Goal: Information Seeking & Learning: Learn about a topic

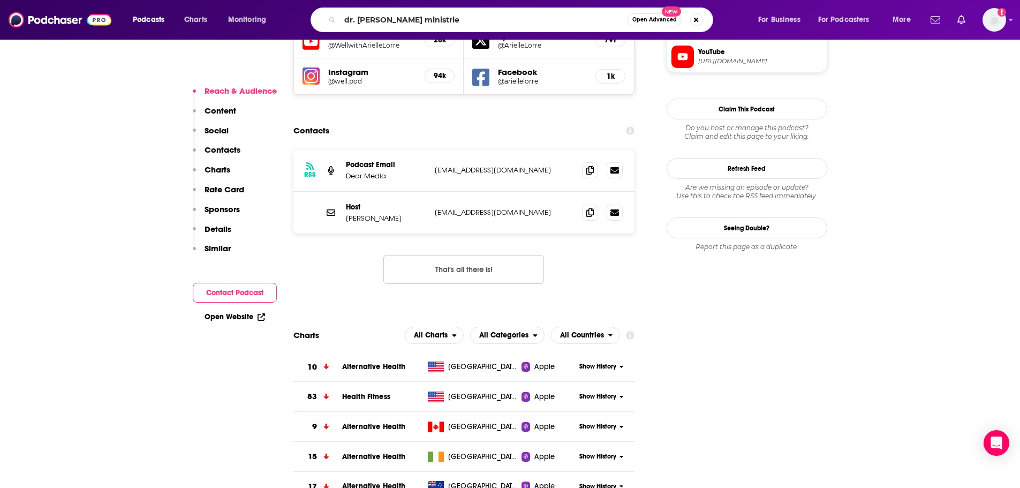
type input "dr. [PERSON_NAME] ministries"
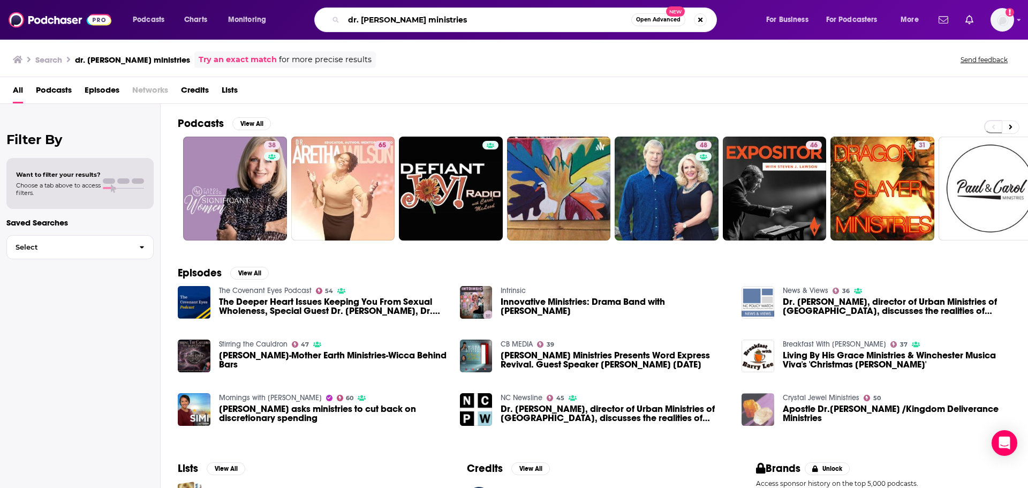
click at [409, 14] on input "dr. [PERSON_NAME] ministries" at bounding box center [488, 19] width 288 height 17
type input "relationship prescriptions"
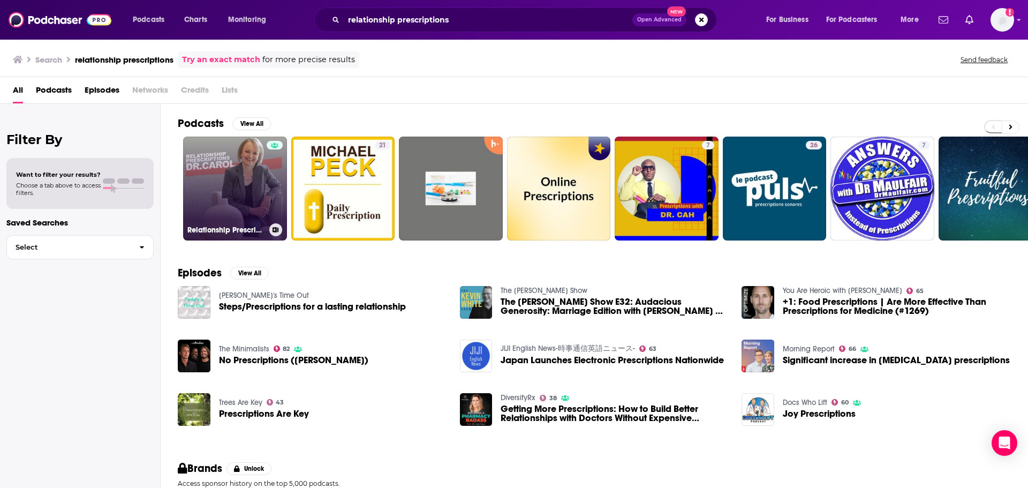
click at [246, 188] on link "Relationship Prescriptions with Dr. [PERSON_NAME]" at bounding box center [235, 189] width 104 height 104
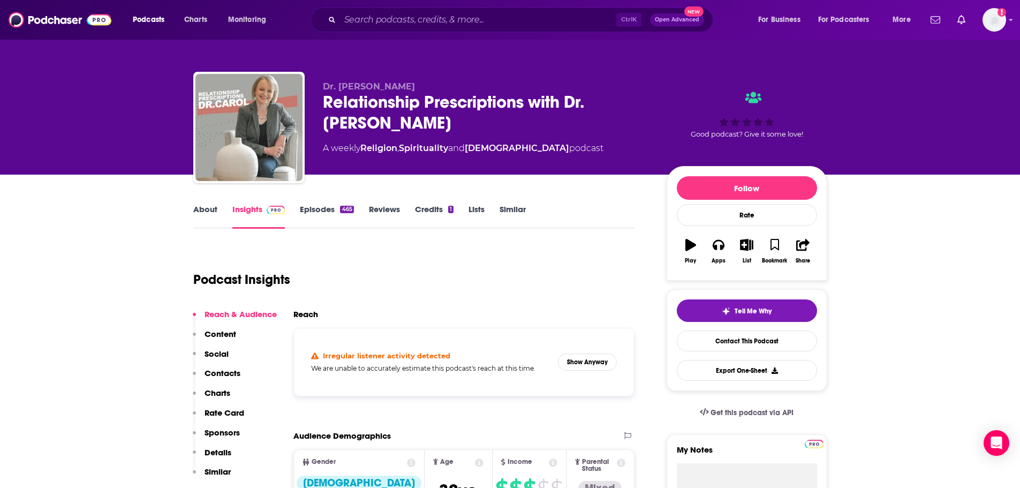
scroll to position [161, 0]
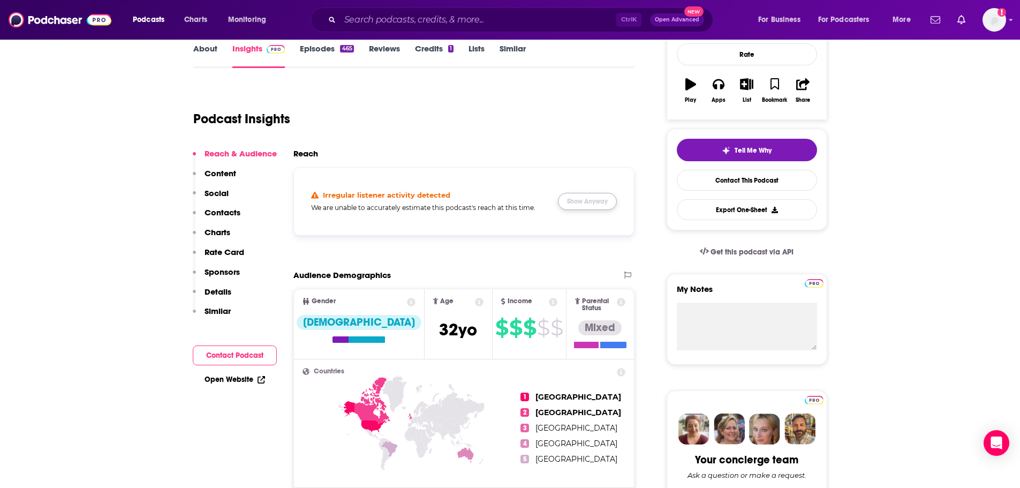
click at [594, 201] on button "Show Anyway" at bounding box center [587, 201] width 59 height 17
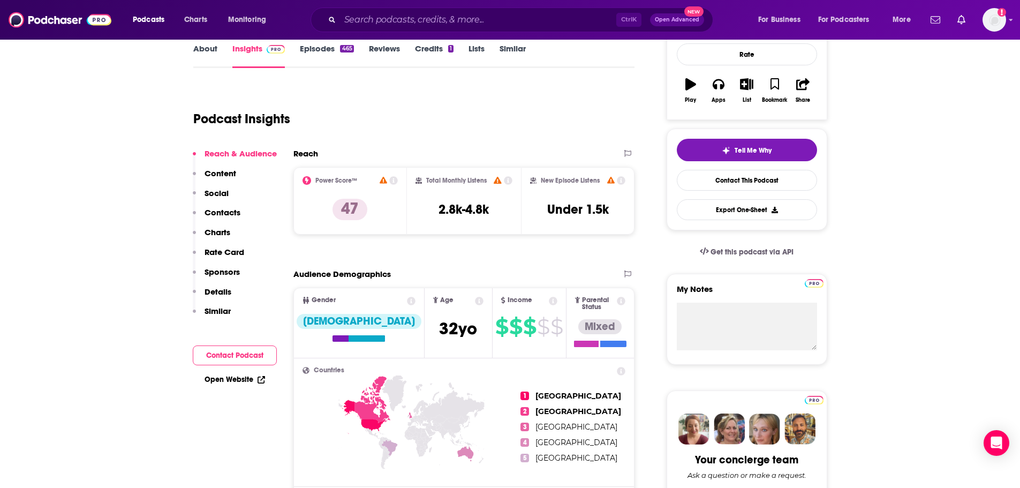
scroll to position [0, 0]
